Goal: Task Accomplishment & Management: Use online tool/utility

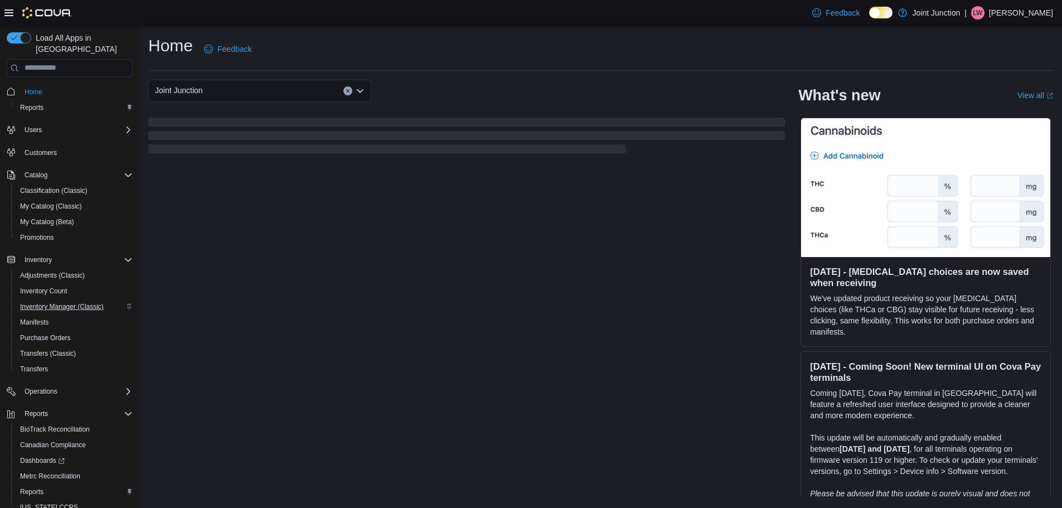
scroll to position [36, 0]
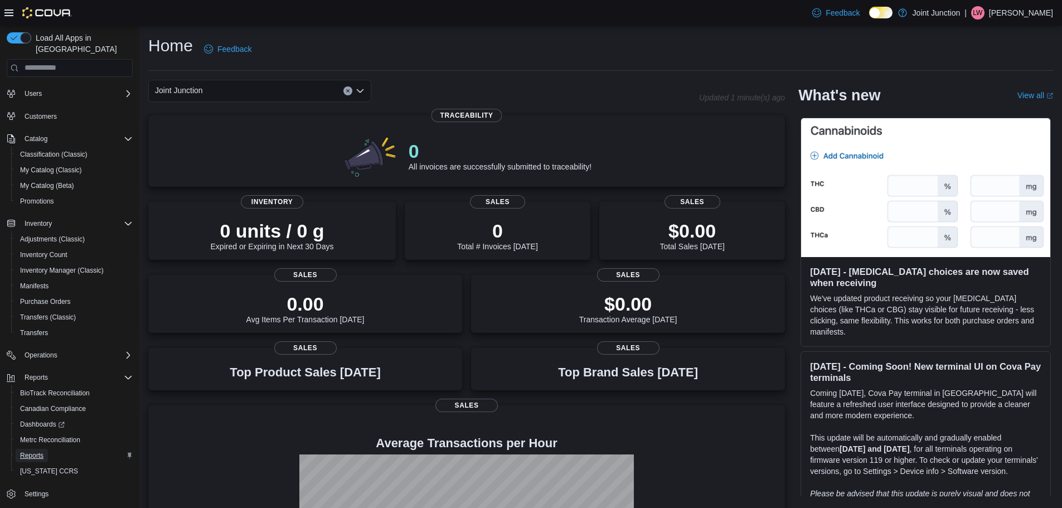
click at [36, 451] on span "Reports" at bounding box center [31, 455] width 23 height 9
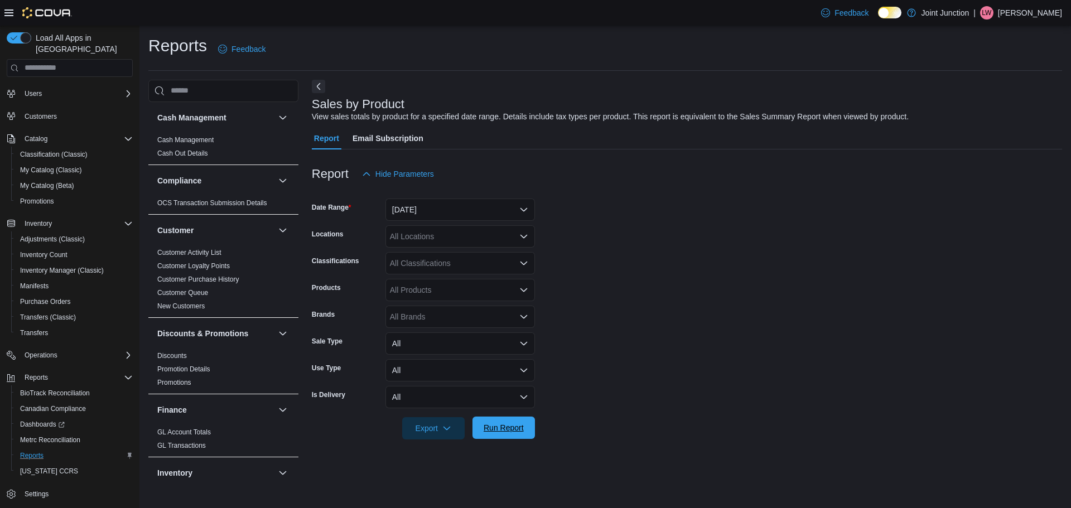
click at [504, 434] on span "Run Report" at bounding box center [503, 428] width 49 height 22
